Goal: Transaction & Acquisition: Purchase product/service

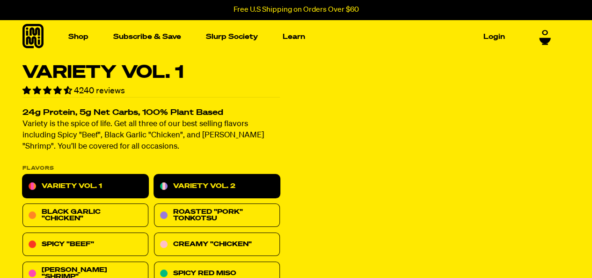
click at [237, 180] on link "Variety Vol. 2" at bounding box center [217, 186] width 126 height 23
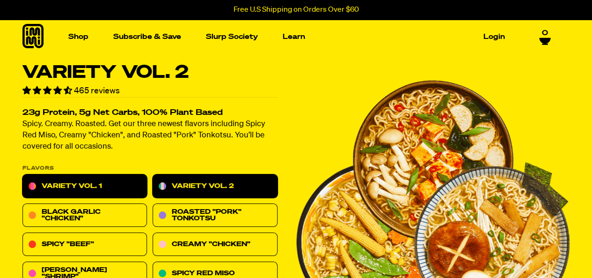
click at [119, 196] on link "Variety Vol. 1" at bounding box center [84, 186] width 124 height 23
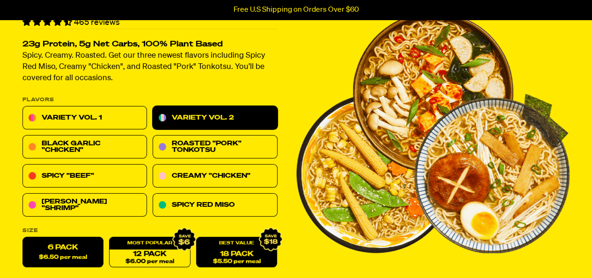
scroll to position [59, 0]
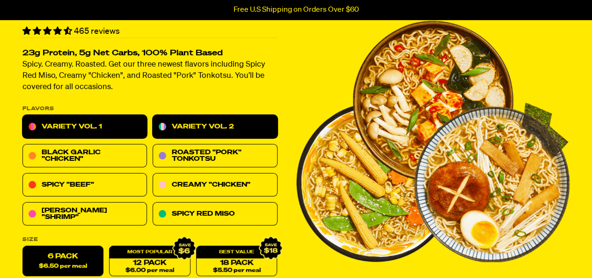
click at [99, 115] on link "Variety Vol. 1" at bounding box center [84, 126] width 124 height 23
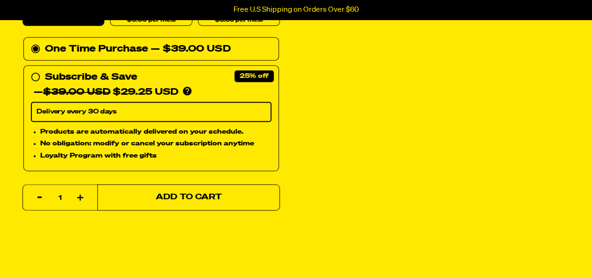
scroll to position [309, 0]
click at [233, 193] on button "Add to Cart" at bounding box center [188, 197] width 183 height 26
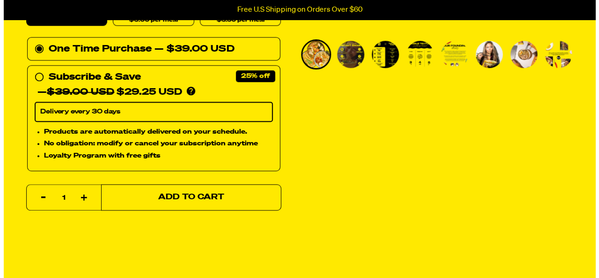
scroll to position [0, 0]
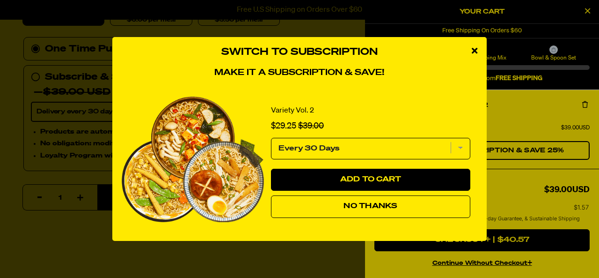
click at [404, 203] on button "No Thanks" at bounding box center [370, 206] width 199 height 22
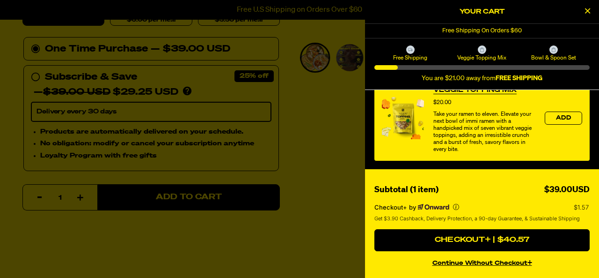
scroll to position [401, 0]
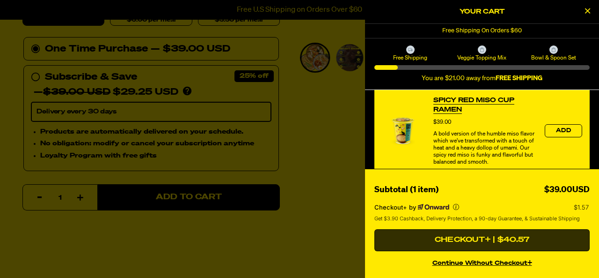
click at [512, 235] on button "Checkout+ | $40.57" at bounding box center [481, 240] width 215 height 22
